Goal: Obtain resource: Download file/media

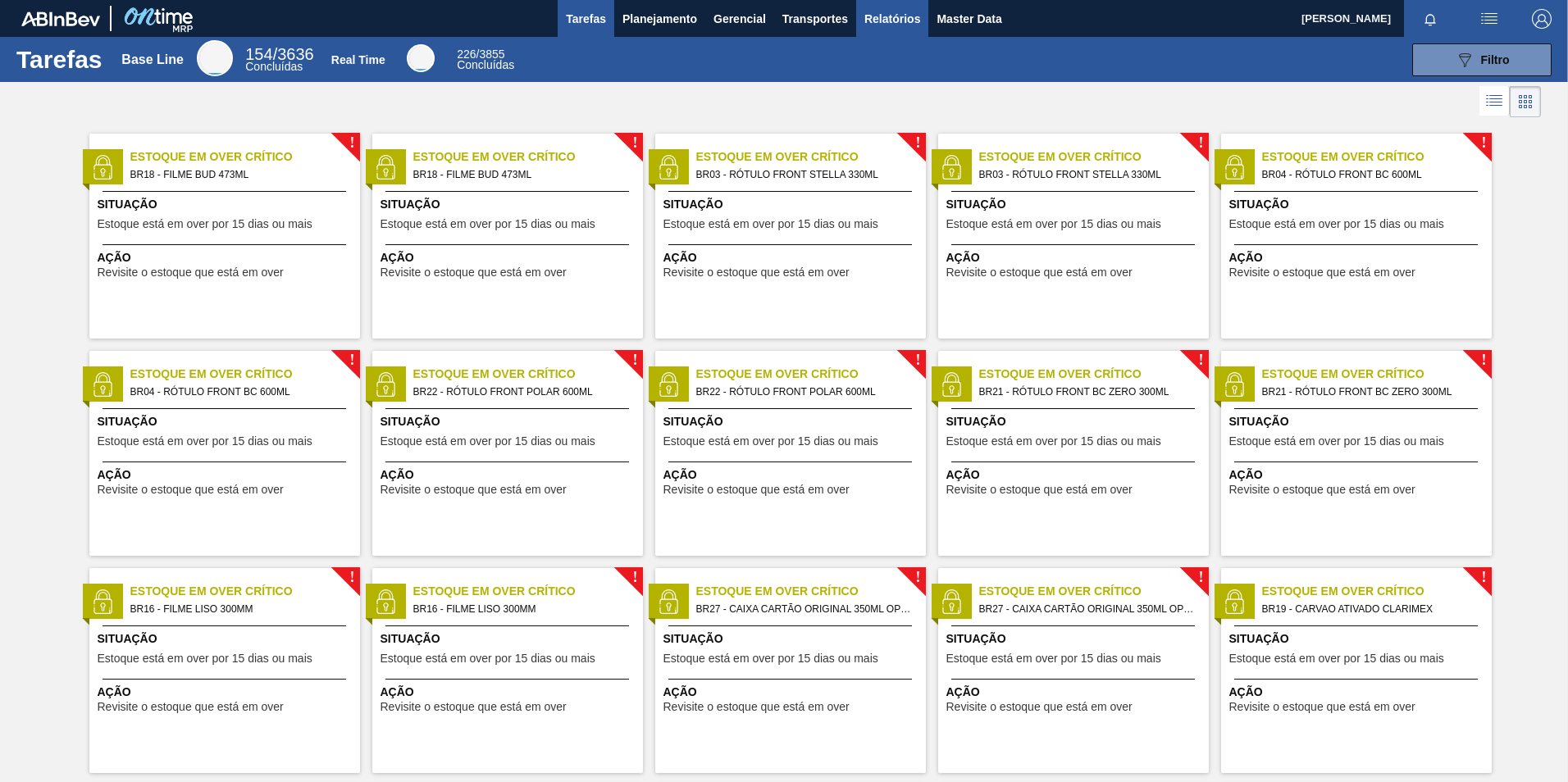
click at [876, 20] on span "Relatórios" at bounding box center [892, 19] width 56 height 20
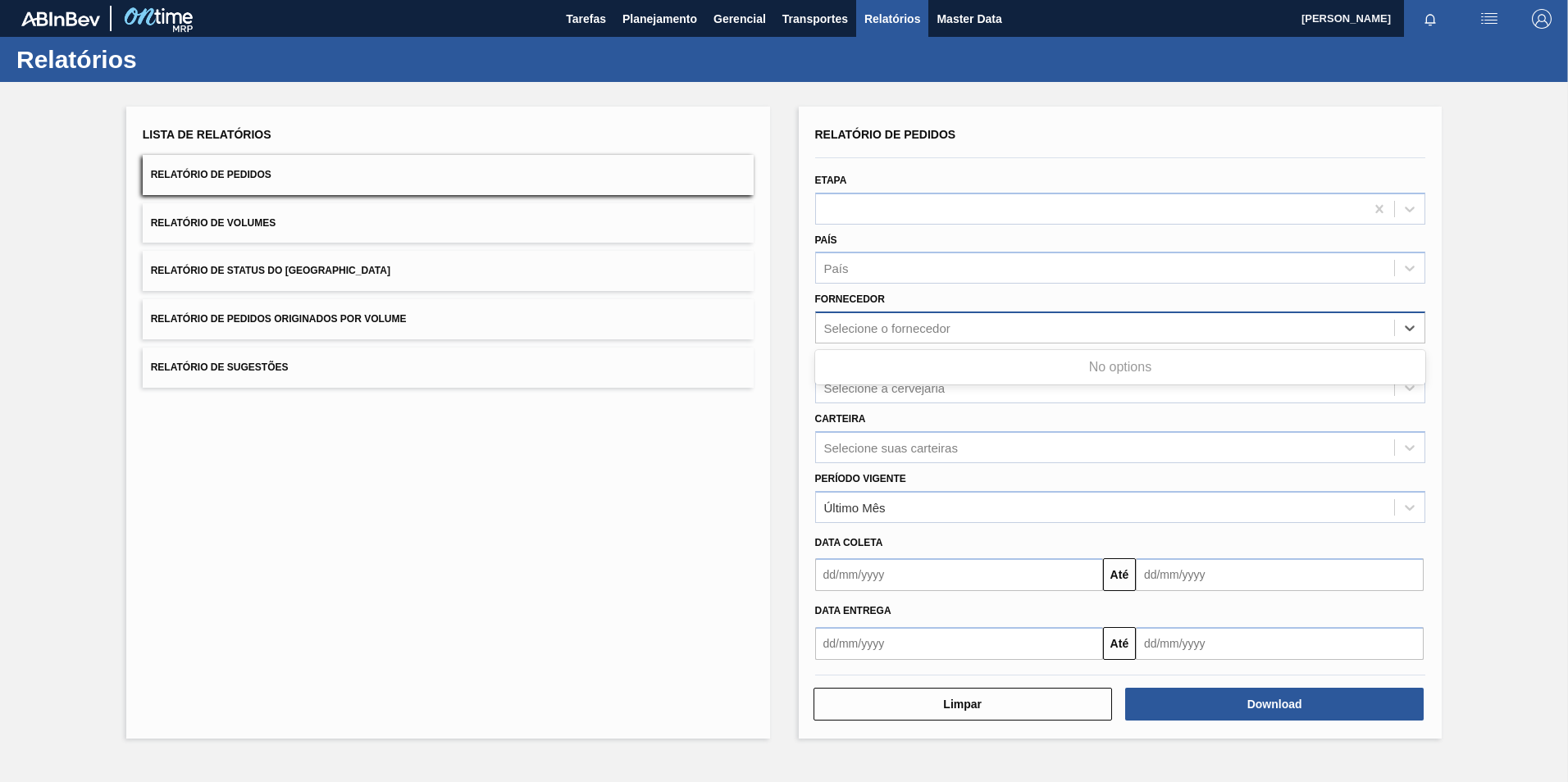
click at [882, 329] on div "Selecione o fornecedor" at bounding box center [888, 328] width 127 height 14
paste input "20479"
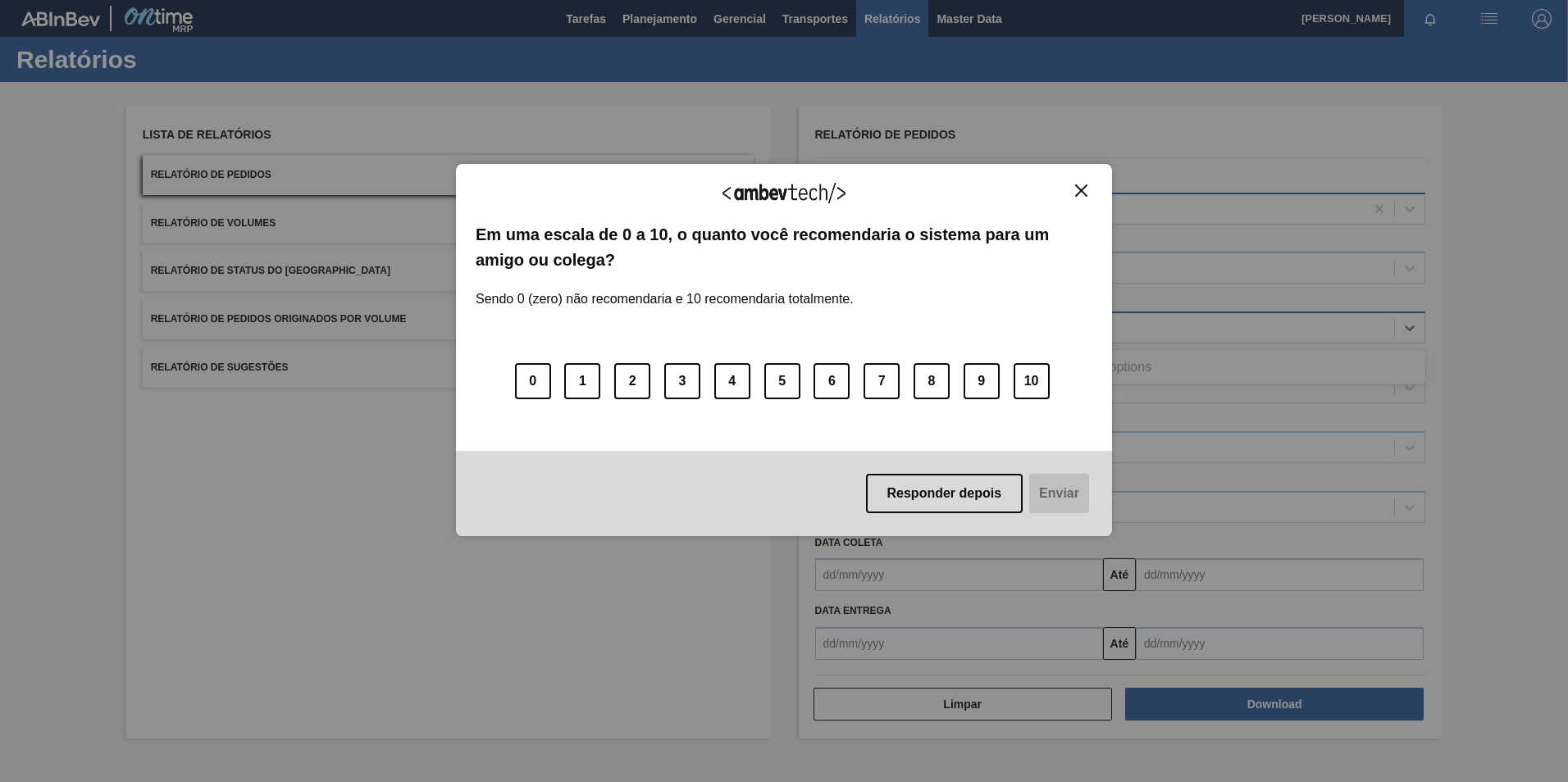
type input "20479"
click at [1085, 193] on img "Close" at bounding box center [1081, 191] width 12 height 12
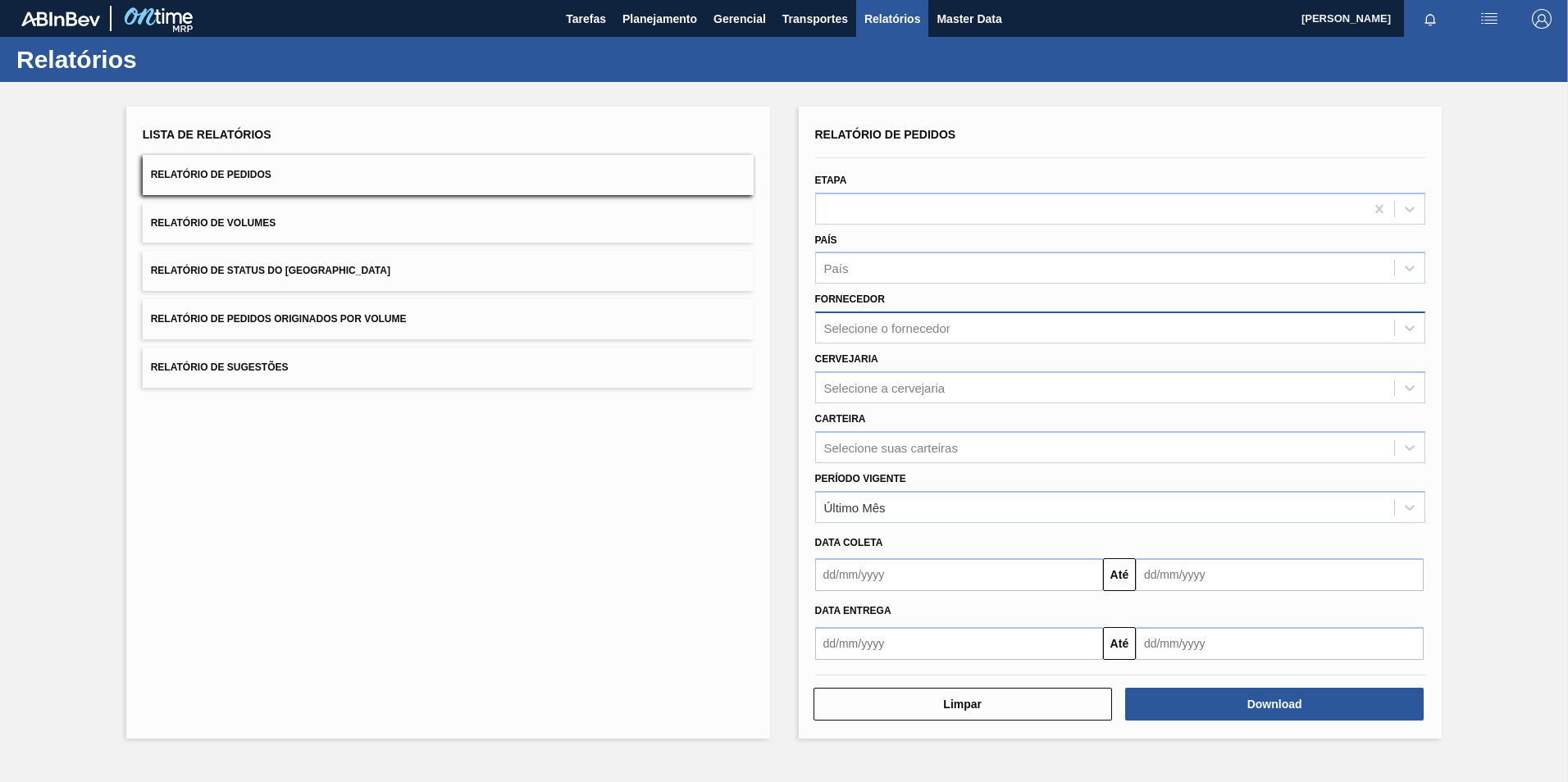
click at [875, 326] on div "Selecione o fornecedor" at bounding box center [888, 328] width 127 height 14
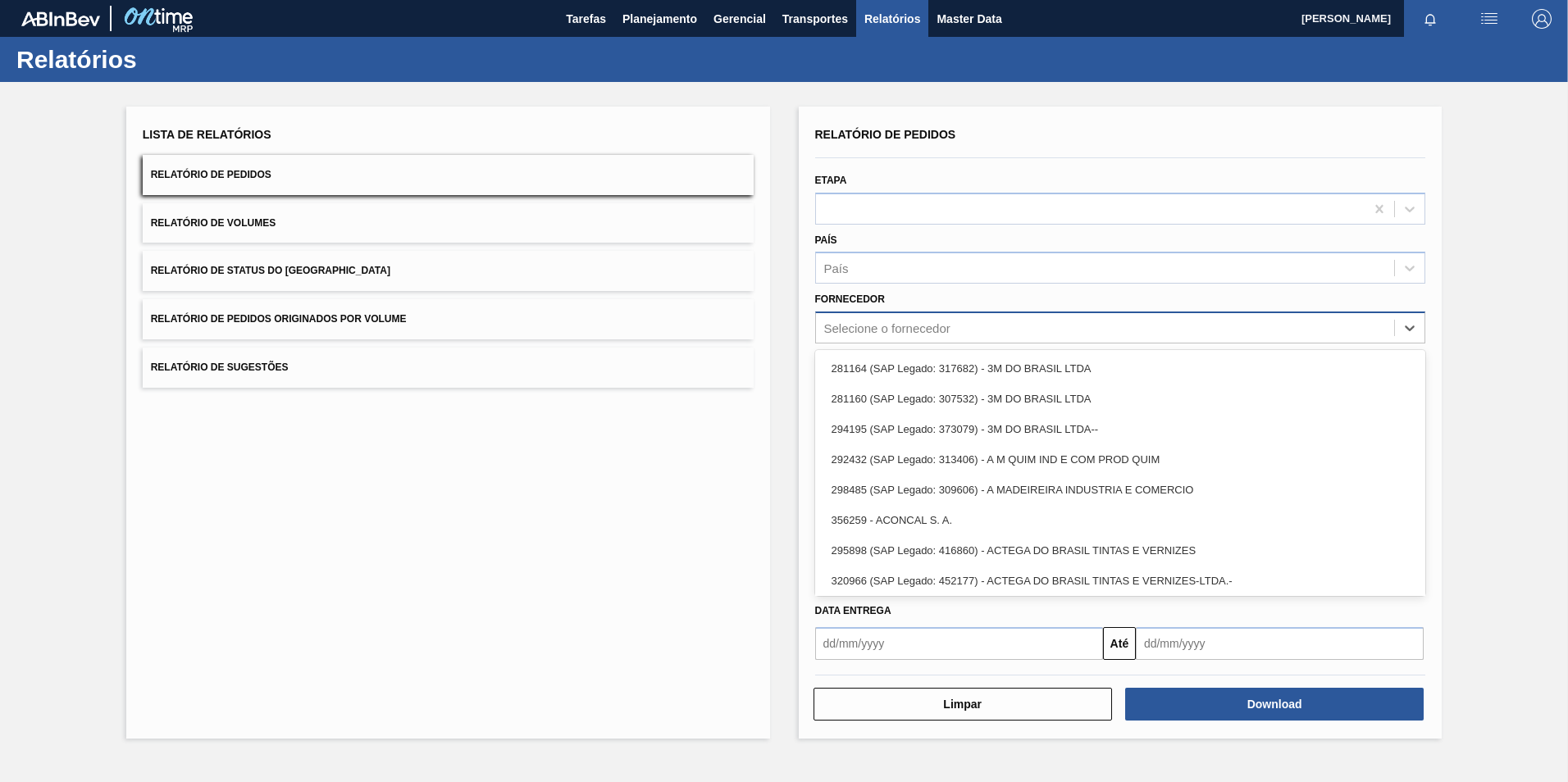
paste input "20479"
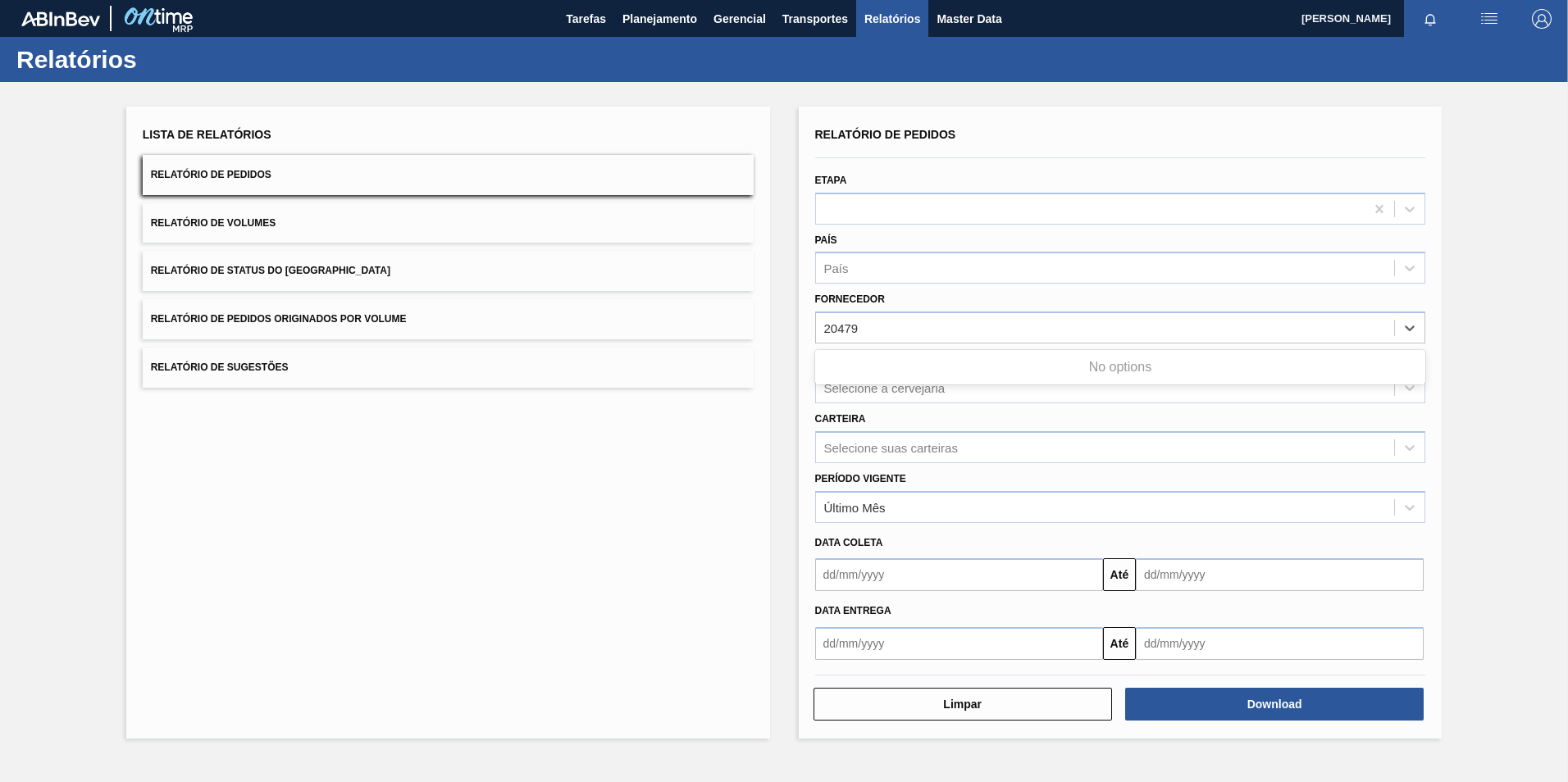
type input "20479"
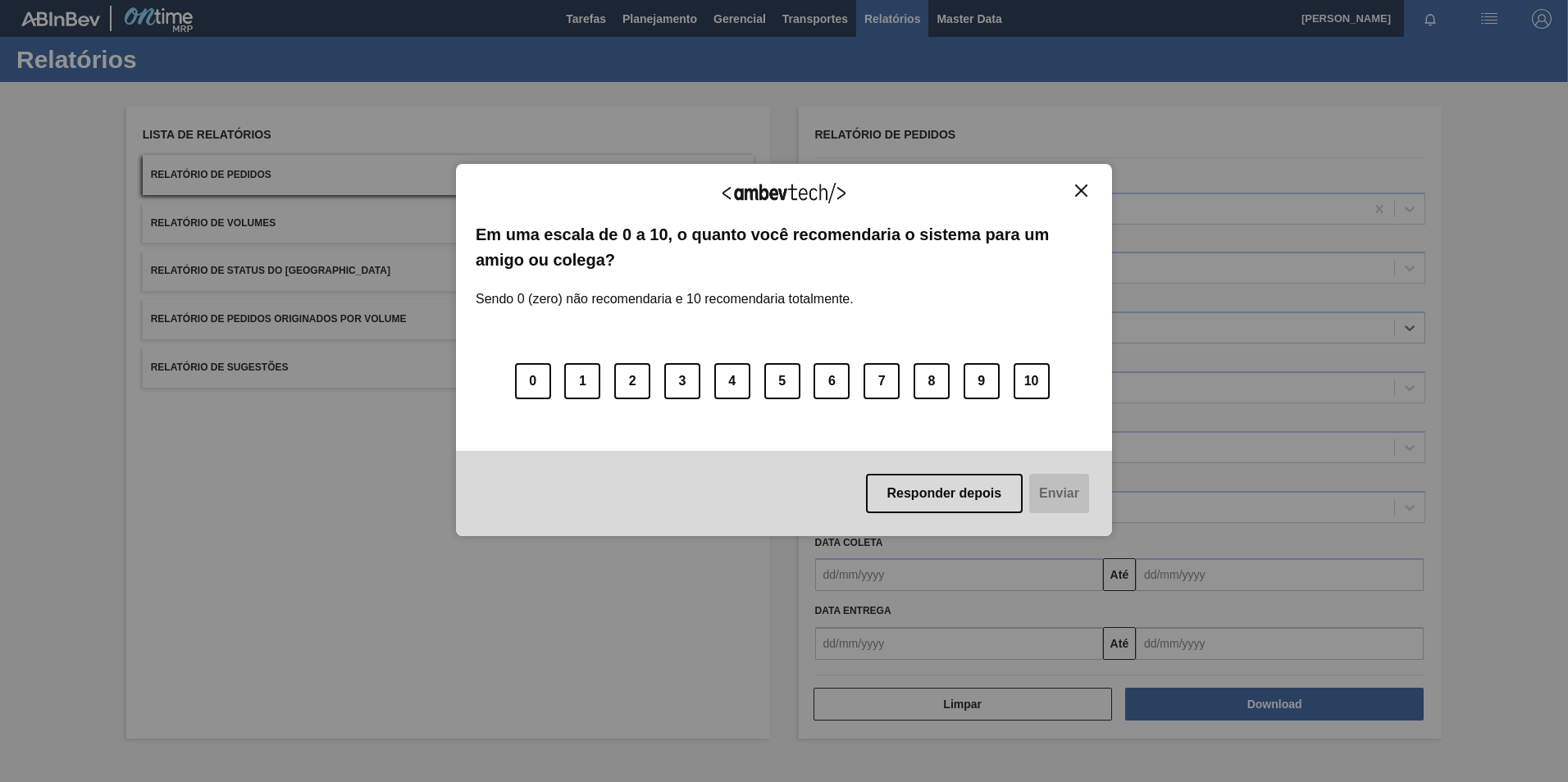
click at [1079, 196] on img "Close" at bounding box center [1081, 191] width 12 height 12
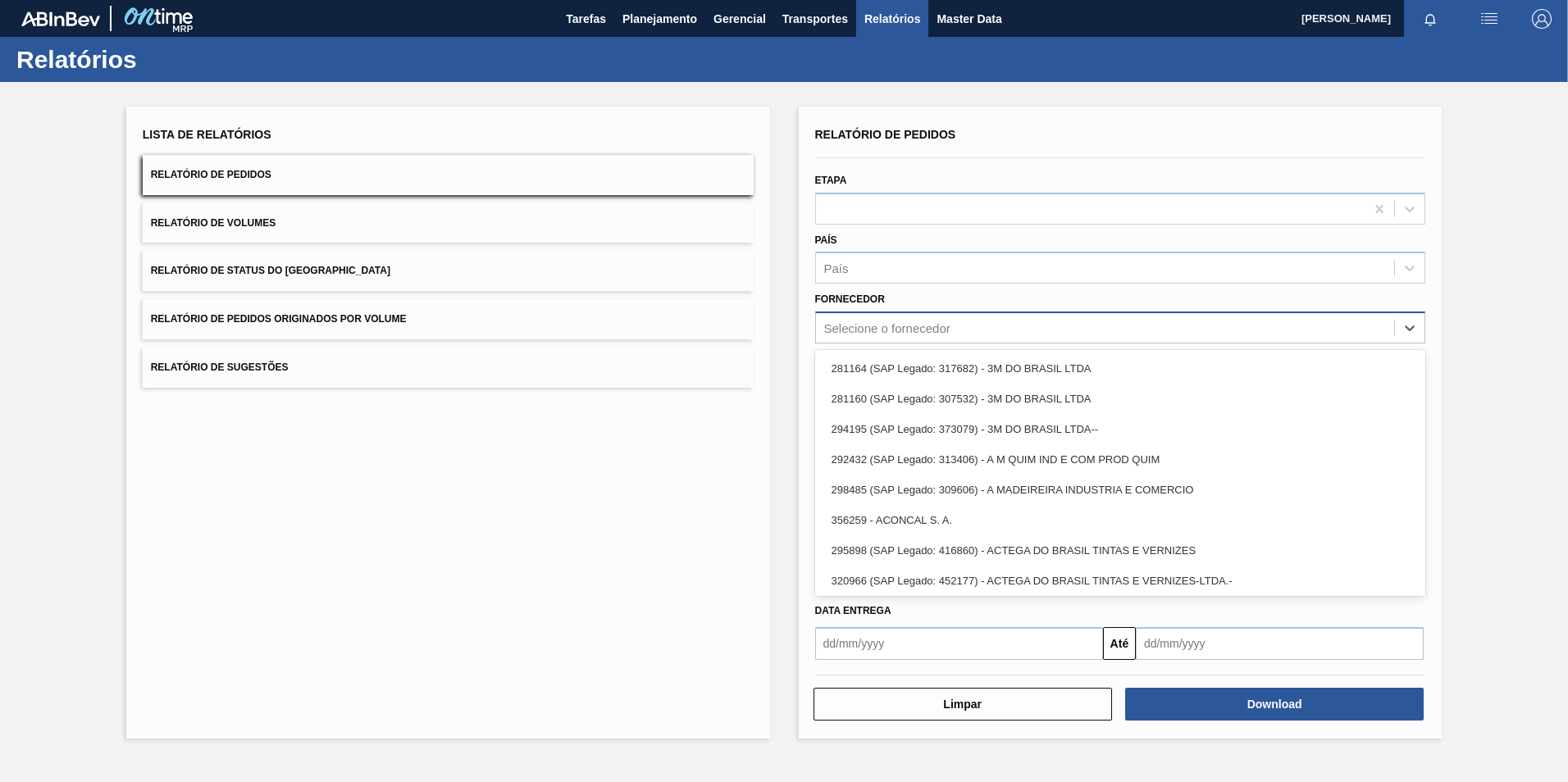
click at [908, 329] on div "Selecione o fornecedor" at bounding box center [888, 328] width 127 height 14
paste input "243127"
type input "243127"
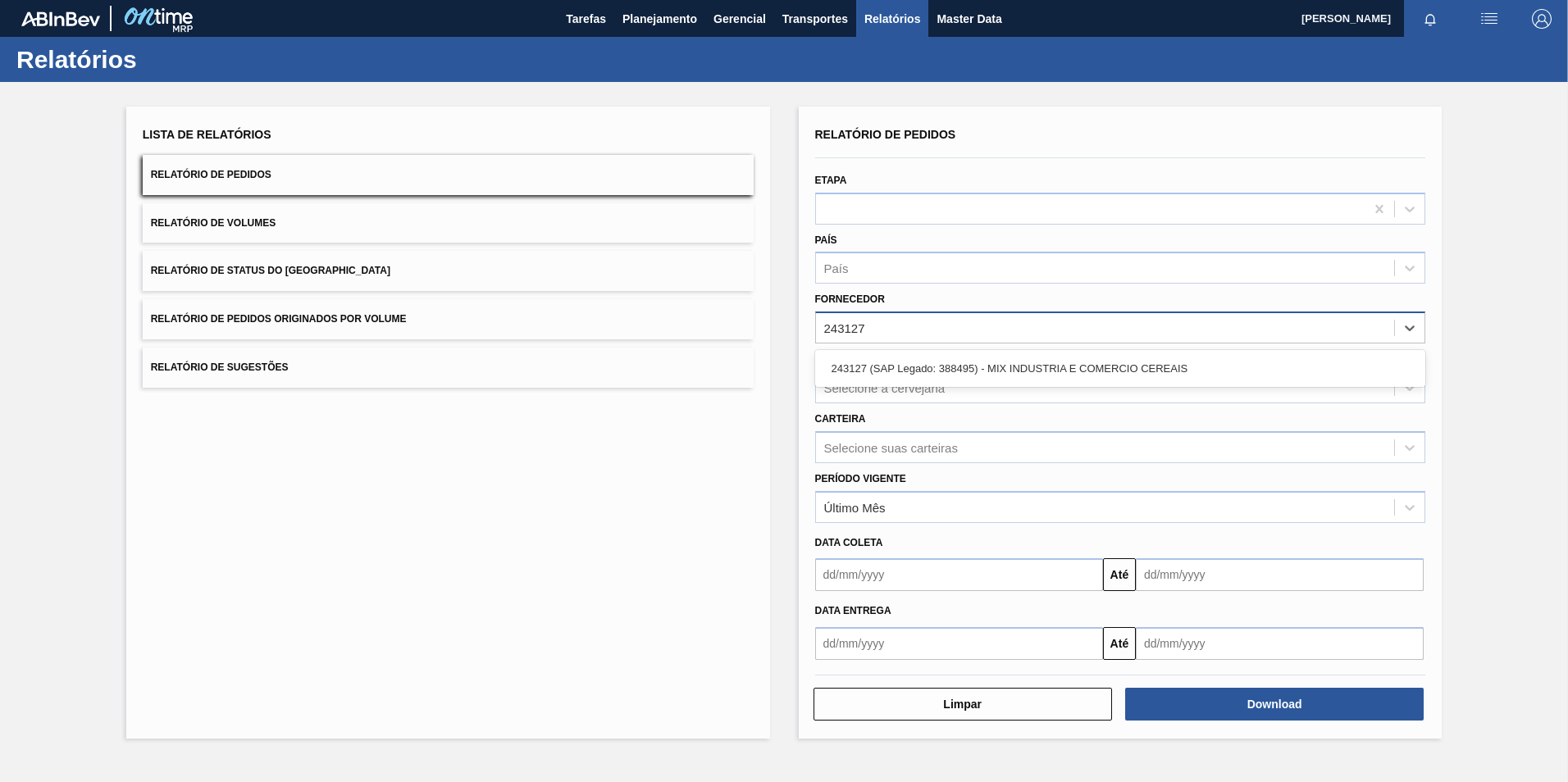
drag, startPoint x: 908, startPoint y: 366, endPoint x: 907, endPoint y: 377, distance: 11.0
click at [906, 369] on div "243127 (SAP Legado: 388495) - MIX INDUSTRIA E COMERCIO CEREAIS" at bounding box center [1121, 369] width 611 height 30
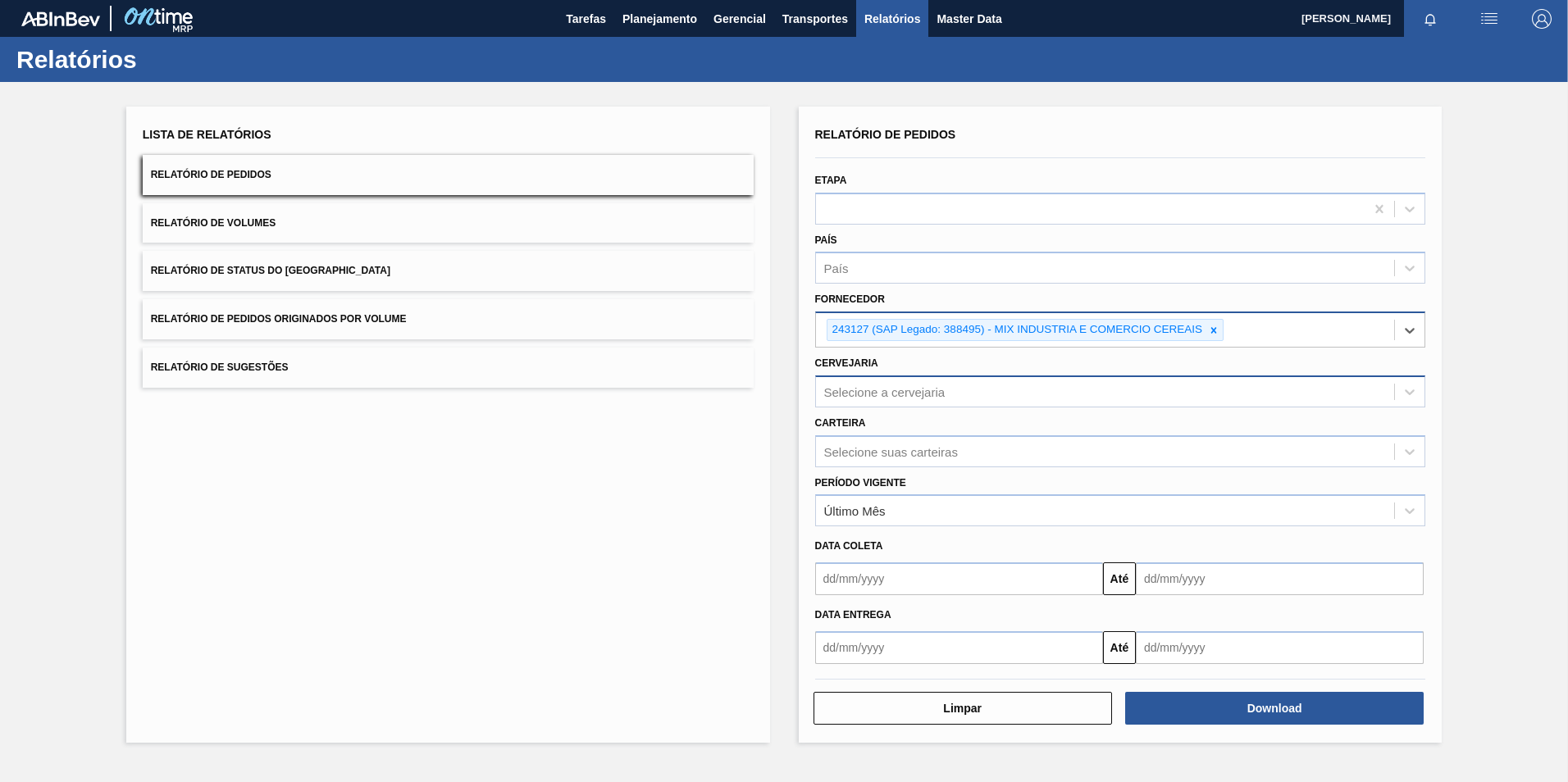
click at [891, 392] on div "Selecione a cervejaria" at bounding box center [886, 391] width 122 height 14
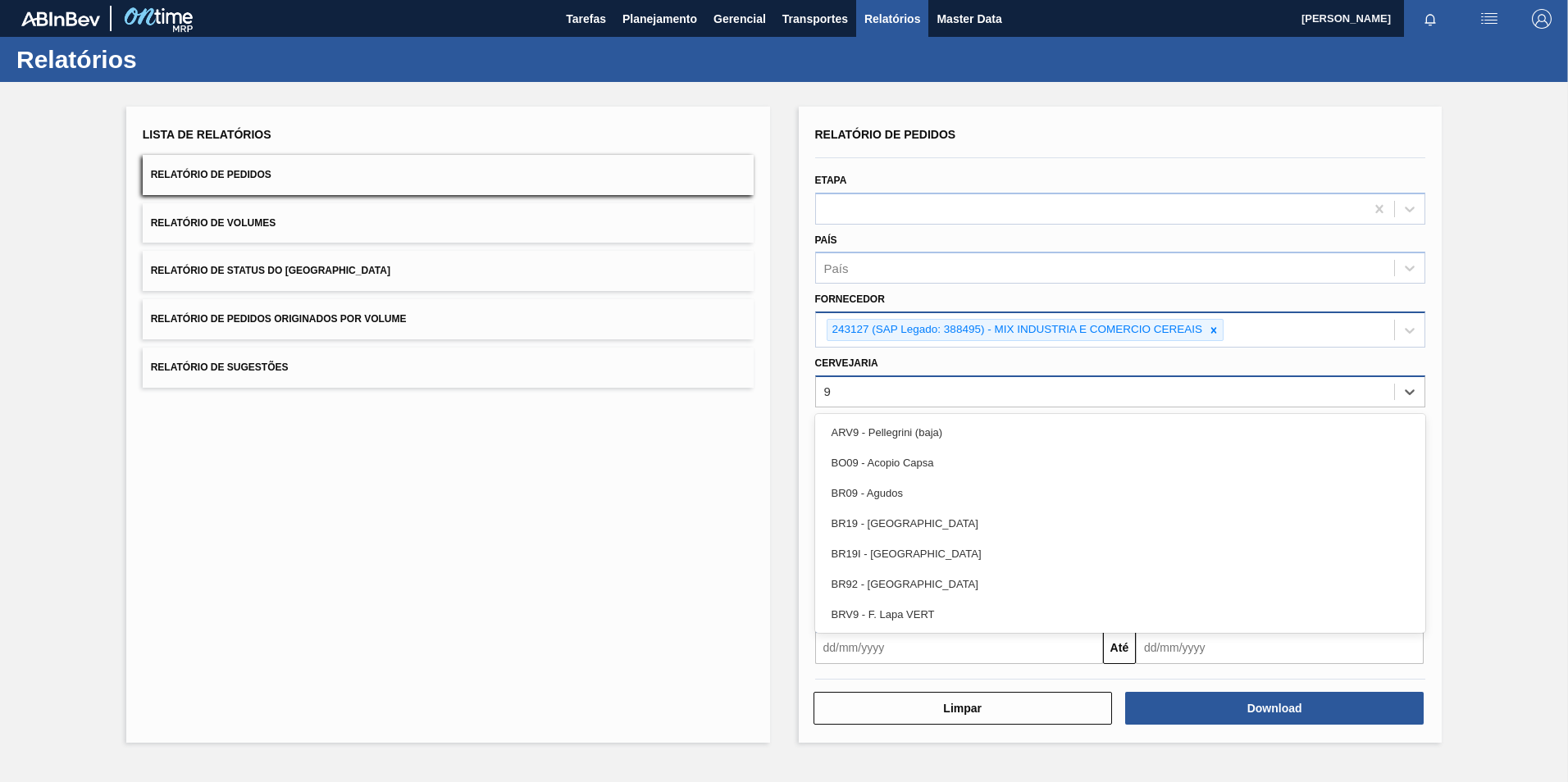
type input "92"
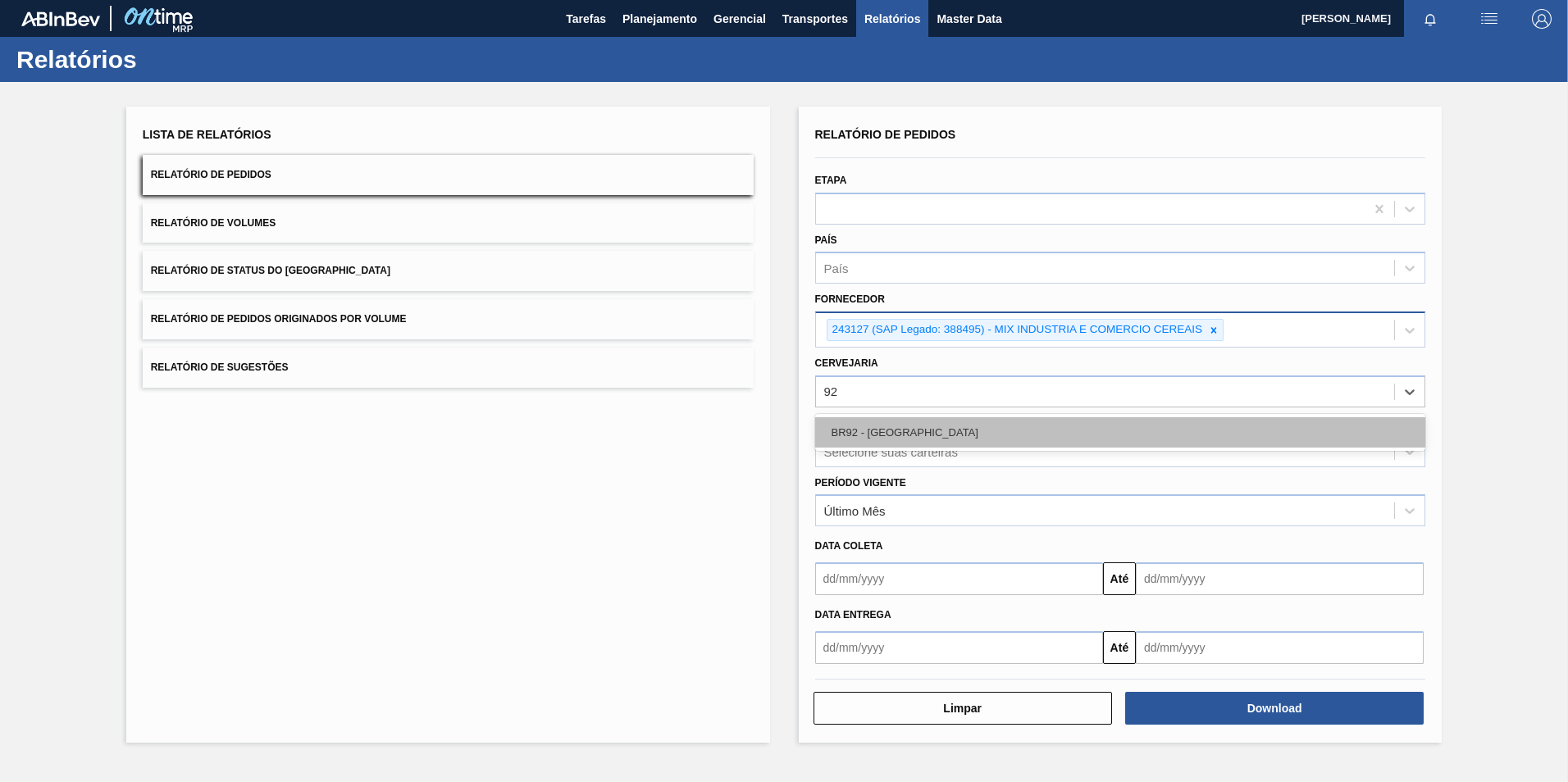
click at [902, 433] on div "BR92 - Belém" at bounding box center [1121, 433] width 611 height 30
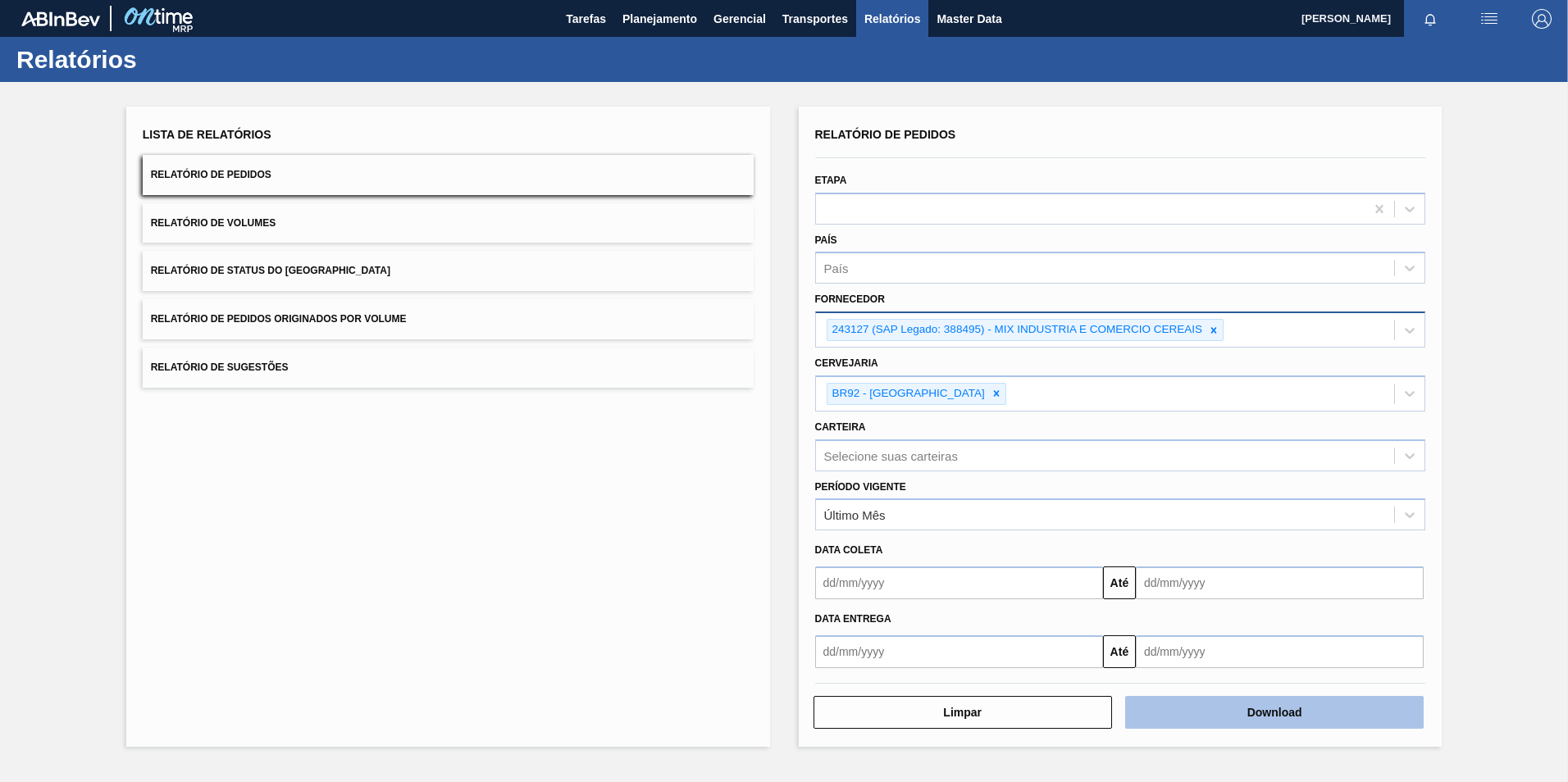
click at [1207, 711] on button "Download" at bounding box center [1274, 712] width 299 height 32
